Goal: Transaction & Acquisition: Purchase product/service

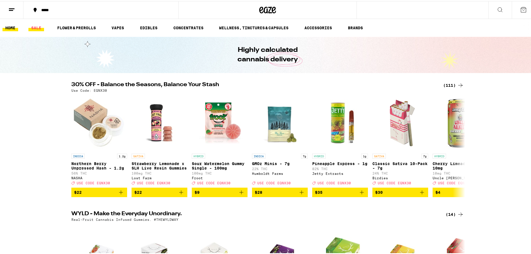
click at [38, 26] on link "SALE" at bounding box center [36, 26] width 16 height 7
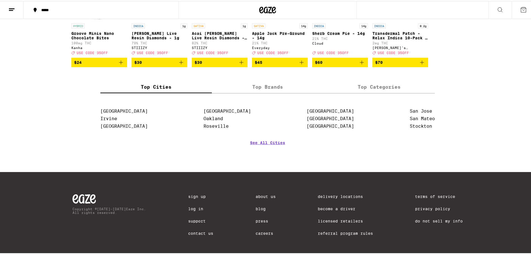
scroll to position [257, 0]
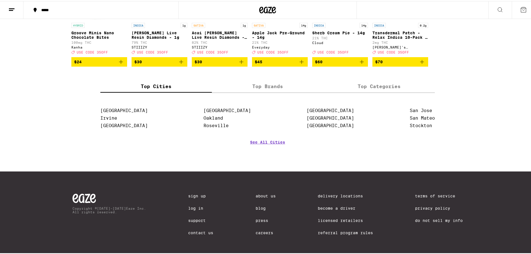
click at [469, 116] on div "30% OFF - Balance the Seasons, Balance Your Stash (111) Use Code: EQNX30 INDICA…" at bounding box center [268, 40] width 536 height 438
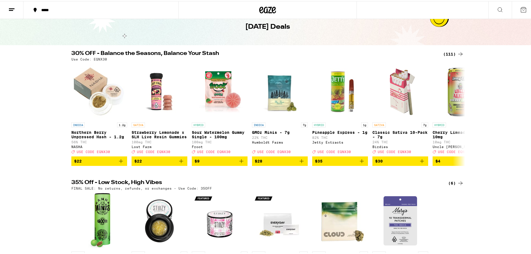
scroll to position [0, 0]
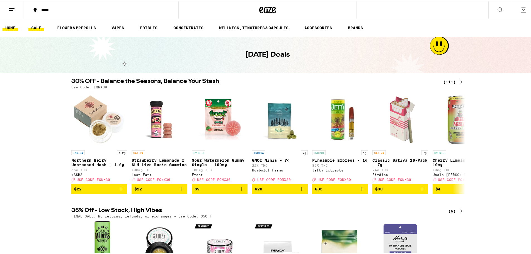
click at [11, 29] on link "HOME" at bounding box center [11, 26] width 16 height 7
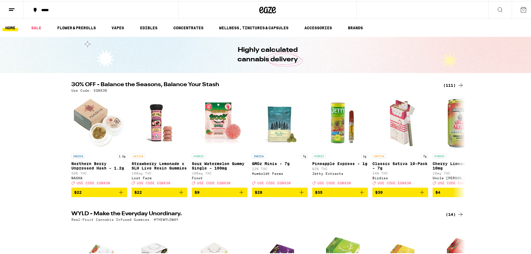
click at [13, 26] on link "HOME" at bounding box center [11, 26] width 16 height 7
click at [319, 28] on link "ACCESSORIES" at bounding box center [318, 26] width 33 height 7
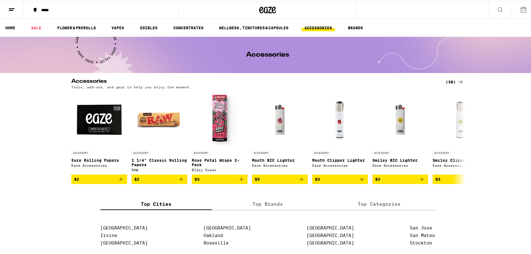
click at [447, 80] on div "(38)" at bounding box center [455, 81] width 18 height 7
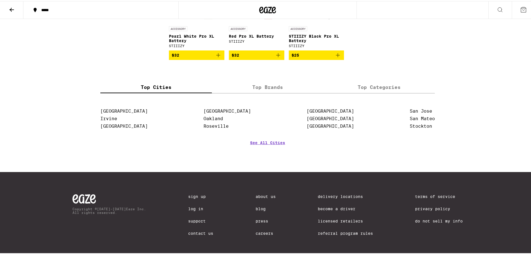
scroll to position [809, 0]
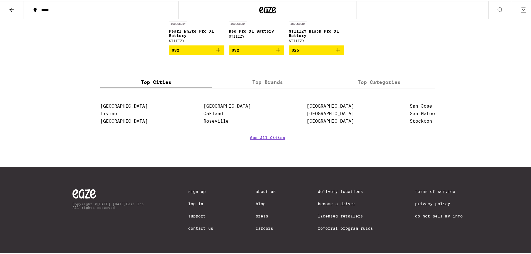
click at [269, 86] on label "Top Brands" at bounding box center [268, 81] width 112 height 12
click at [0, 0] on input "Top Brands" at bounding box center [0, 0] width 0 height 0
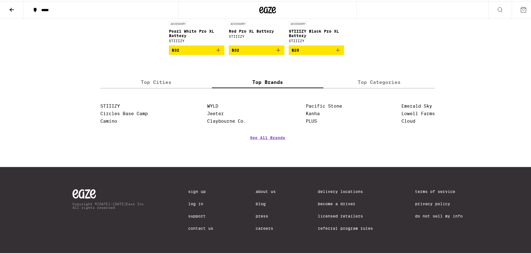
click at [375, 87] on label "Top Categories" at bounding box center [380, 81] width 112 height 12
click at [0, 0] on input "Top Categories" at bounding box center [0, 0] width 0 height 0
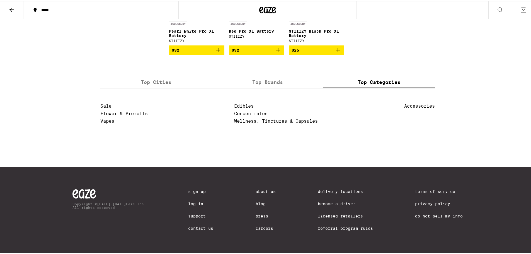
click at [156, 87] on label "Top Cities" at bounding box center [156, 81] width 112 height 12
click at [0, 0] on input "Top Cities" at bounding box center [0, 0] width 0 height 0
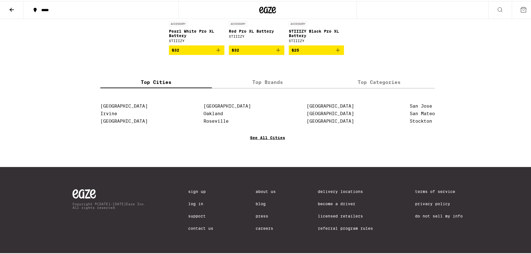
click at [262, 144] on link "See All Cities" at bounding box center [267, 144] width 35 height 21
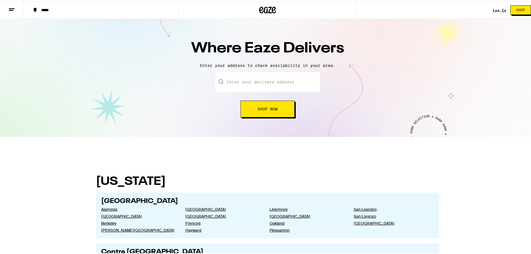
click at [11, 8] on line at bounding box center [12, 8] width 6 height 0
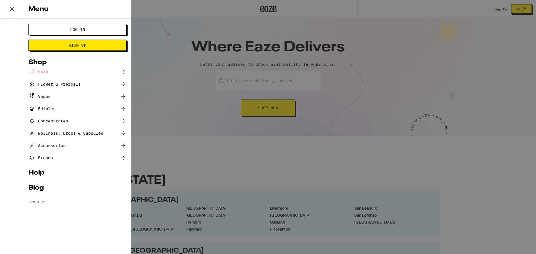
click at [46, 73] on div "Sale" at bounding box center [38, 72] width 20 height 7
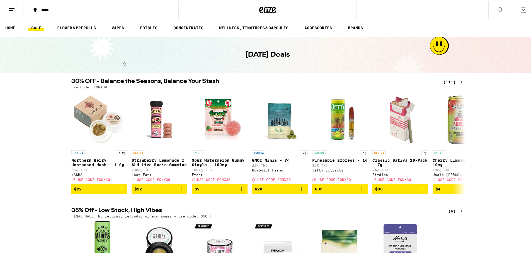
click at [455, 213] on div "(6)" at bounding box center [457, 210] width 16 height 7
